Goal: Task Accomplishment & Management: Manage account settings

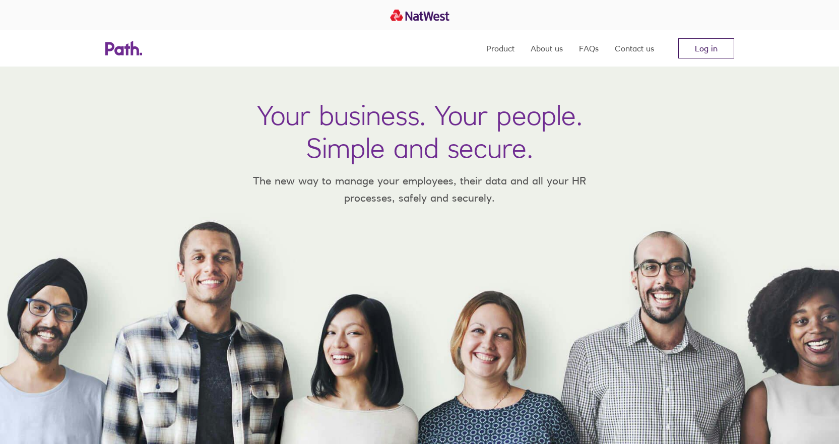
click at [704, 54] on link "Log in" at bounding box center [706, 48] width 56 height 20
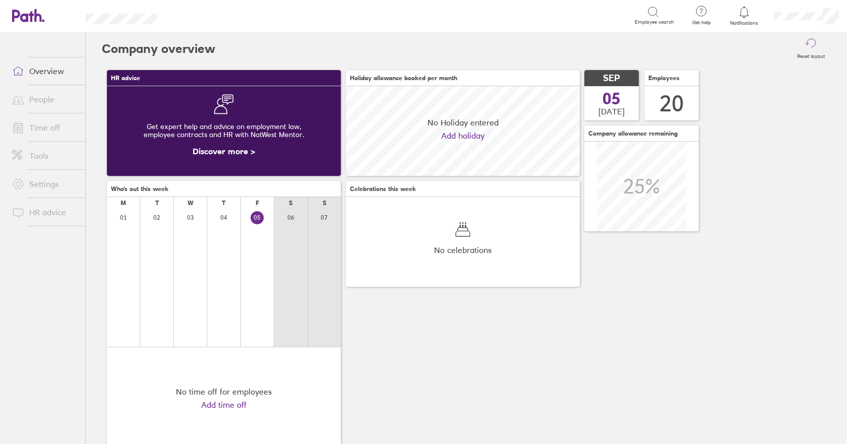
scroll to position [90, 234]
click at [46, 127] on link "Time off" at bounding box center [44, 127] width 81 height 20
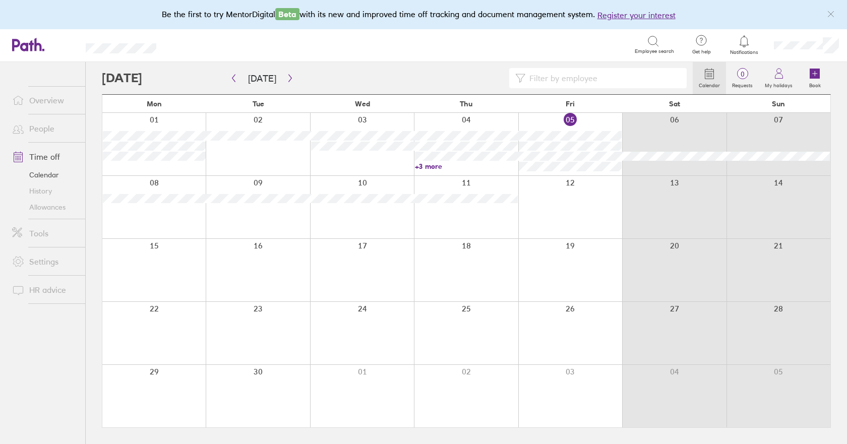
click at [42, 206] on link "Allowances" at bounding box center [44, 207] width 81 height 16
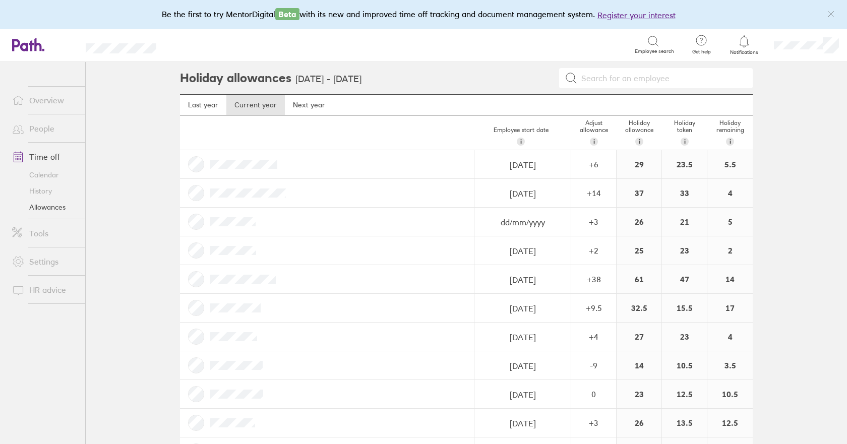
click at [35, 176] on link "Calendar" at bounding box center [44, 175] width 81 height 16
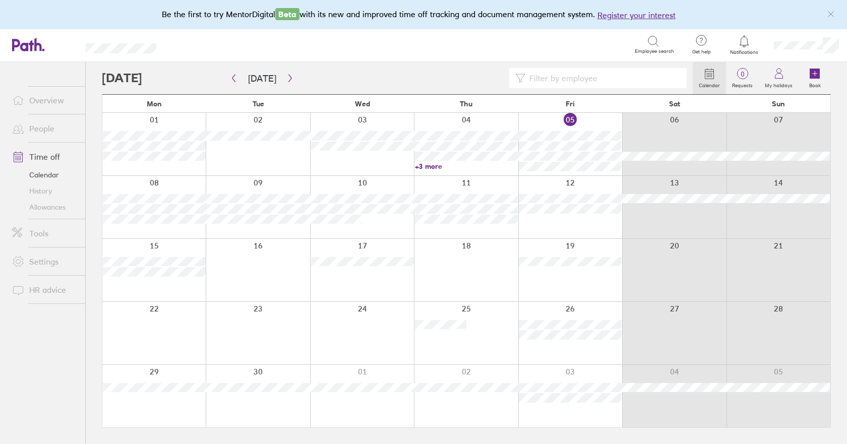
click at [60, 206] on link "Allowances" at bounding box center [44, 207] width 81 height 16
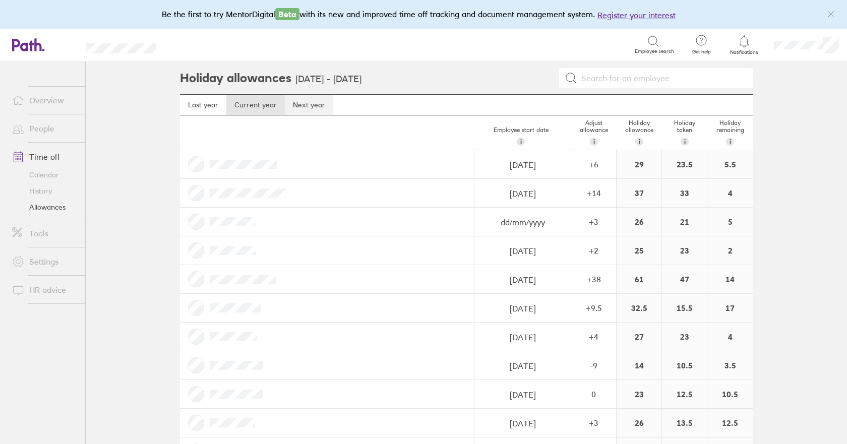
click at [296, 104] on link "Next year" at bounding box center [309, 105] width 48 height 20
click at [238, 103] on link "Current year" at bounding box center [255, 105] width 58 height 20
click at [595, 280] on div "+ 38" at bounding box center [593, 279] width 44 height 9
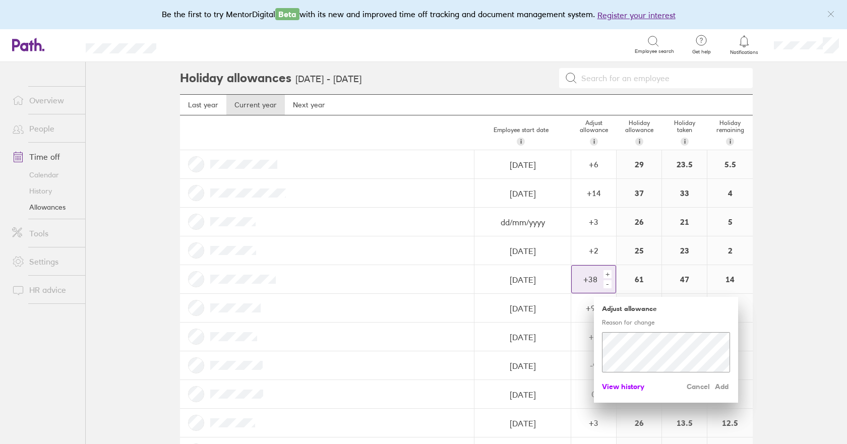
click at [634, 386] on span "View history" at bounding box center [623, 386] width 42 height 16
click at [606, 284] on div "-" at bounding box center [607, 284] width 8 height 8
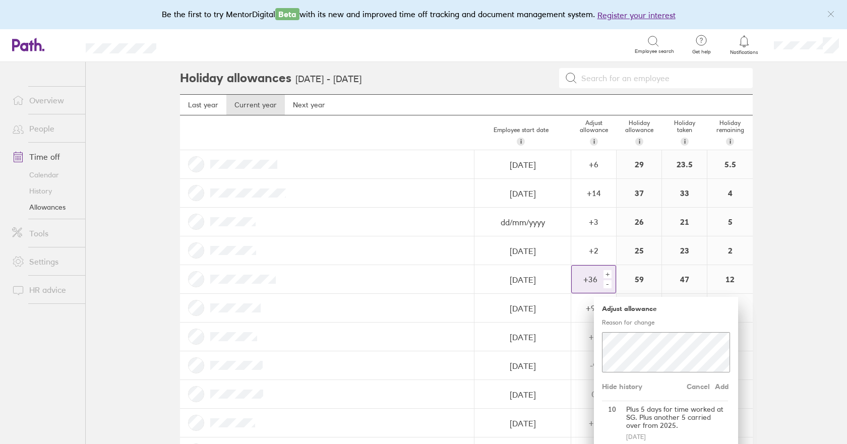
click at [606, 284] on div "-" at bounding box center [607, 284] width 8 height 8
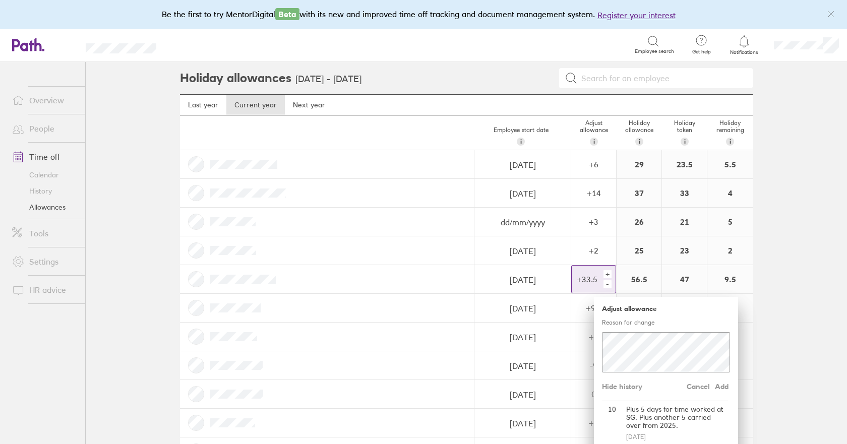
click at [606, 284] on div "-" at bounding box center [607, 284] width 8 height 8
click at [719, 386] on span "Add" at bounding box center [722, 386] width 16 height 16
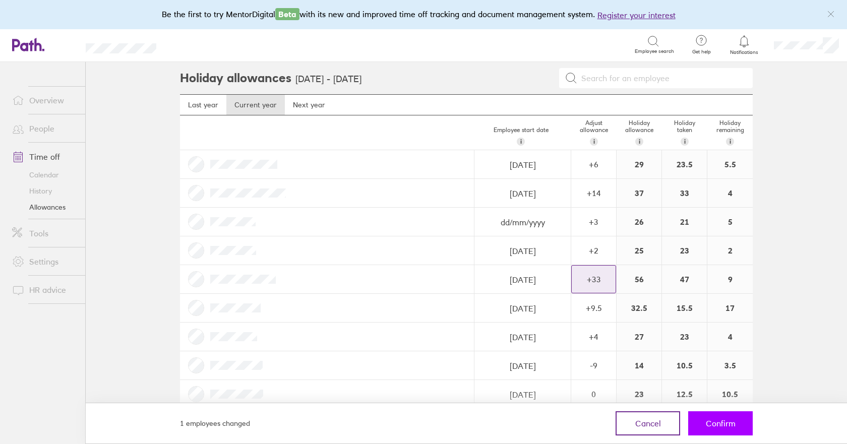
click at [719, 423] on span "Confirm" at bounding box center [720, 423] width 30 height 9
click at [724, 423] on span "Confirm" at bounding box center [720, 423] width 30 height 9
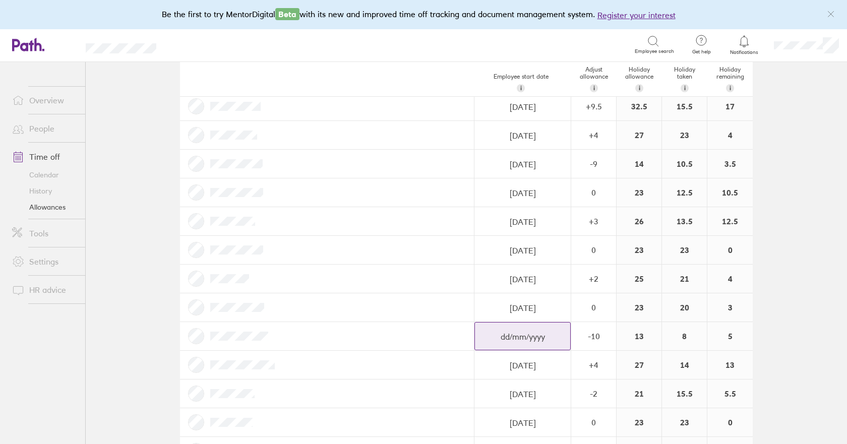
scroll to position [297, 0]
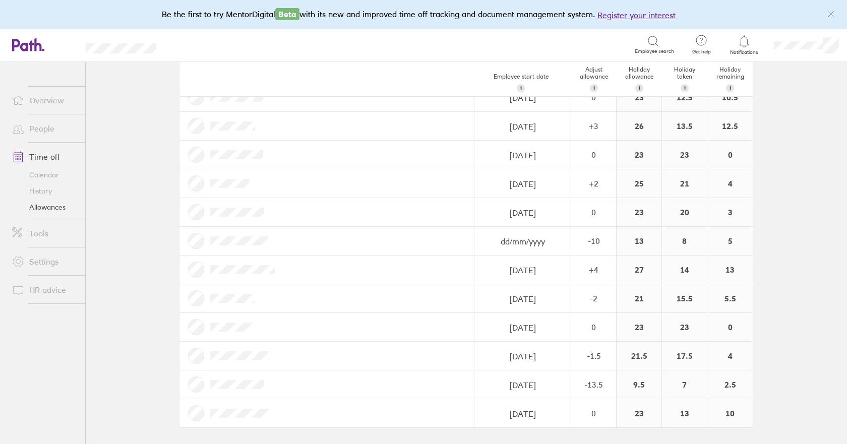
click at [48, 175] on link "Calendar" at bounding box center [44, 175] width 81 height 16
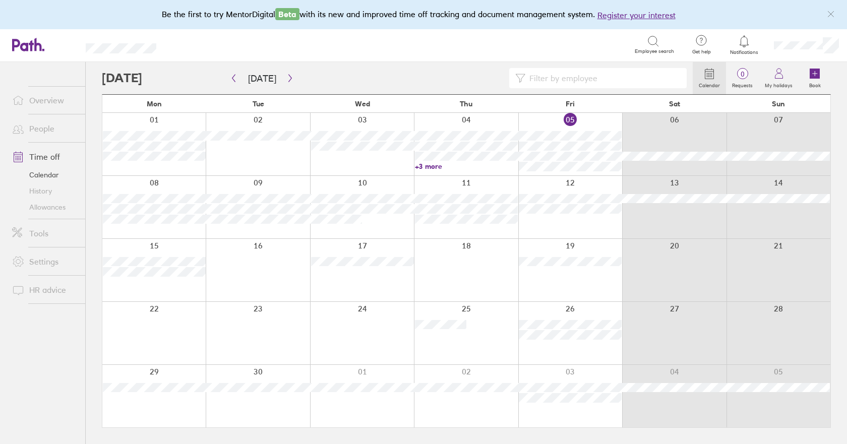
click at [428, 166] on link "+3 more" at bounding box center [466, 166] width 103 height 9
click at [288, 80] on icon "button" at bounding box center [290, 78] width 8 height 8
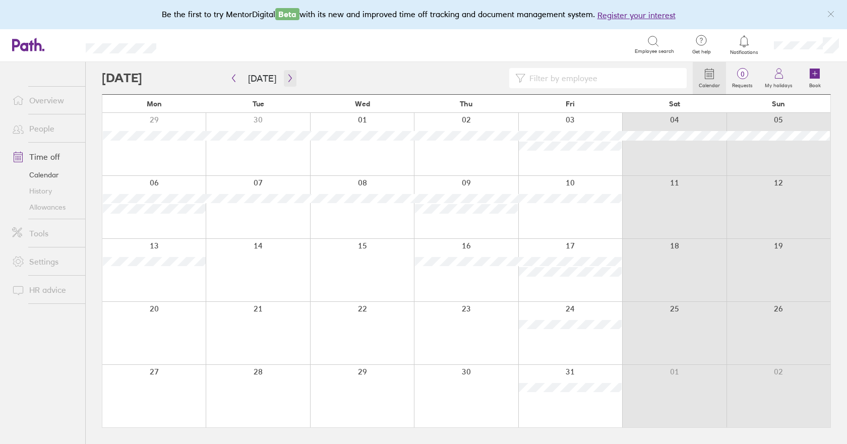
click at [286, 79] on icon "button" at bounding box center [290, 78] width 8 height 8
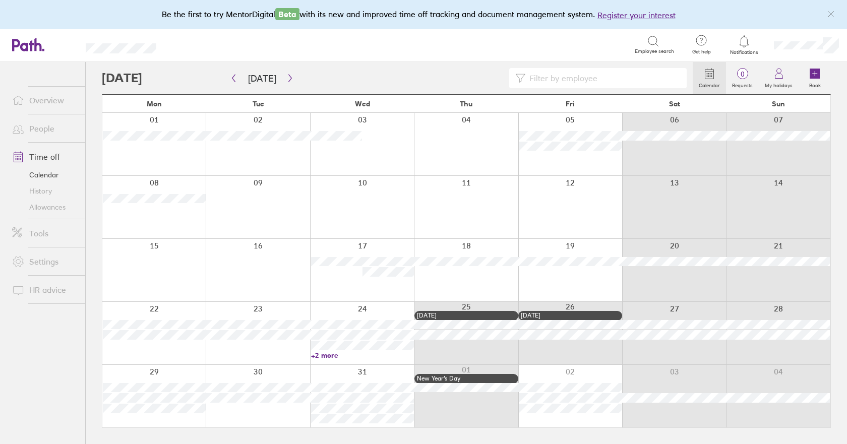
click at [331, 357] on link "+2 more" at bounding box center [362, 355] width 103 height 9
click at [247, 281] on div at bounding box center [258, 270] width 104 height 62
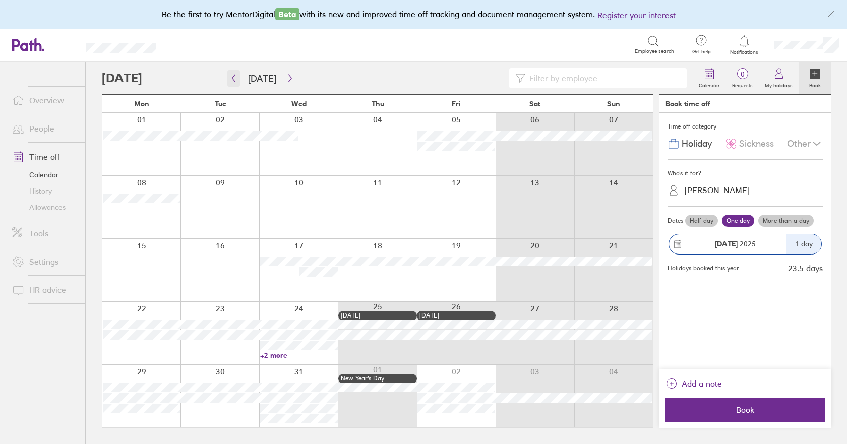
click at [228, 79] on button "button" at bounding box center [233, 78] width 13 height 17
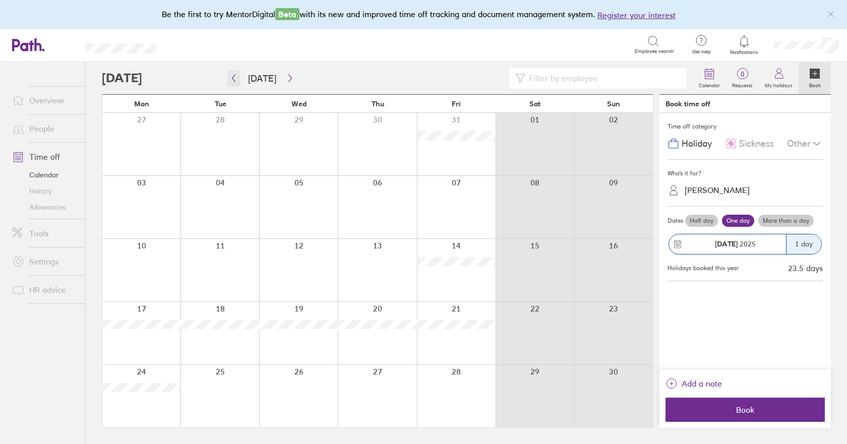
click at [233, 79] on icon "button" at bounding box center [233, 79] width 3 height 8
click at [231, 78] on icon "button" at bounding box center [234, 78] width 8 height 8
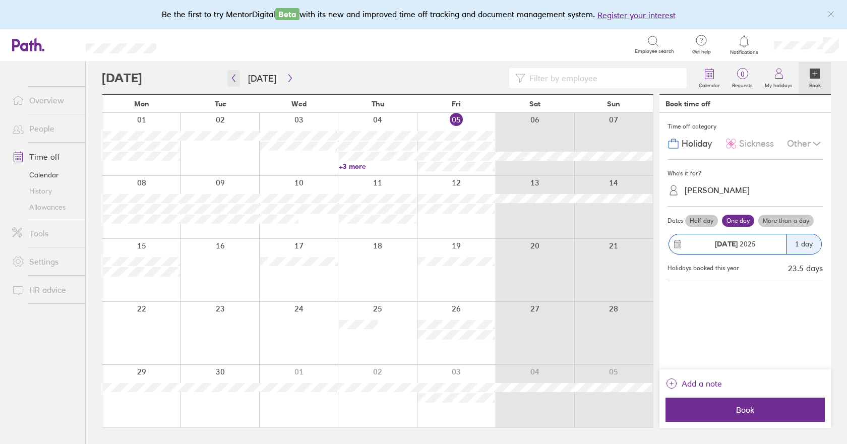
click at [231, 78] on icon "button" at bounding box center [234, 78] width 8 height 8
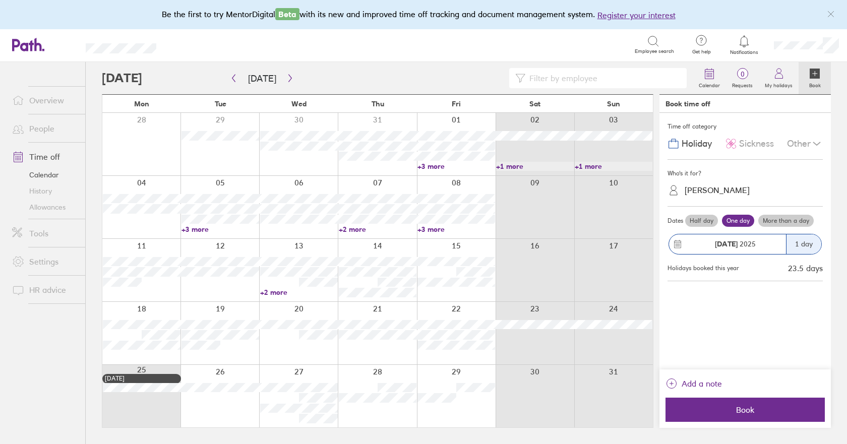
click at [430, 164] on link "+3 more" at bounding box center [456, 166] width 78 height 9
click at [198, 227] on link "+3 more" at bounding box center [220, 229] width 78 height 9
